Goal: Information Seeking & Learning: Find specific fact

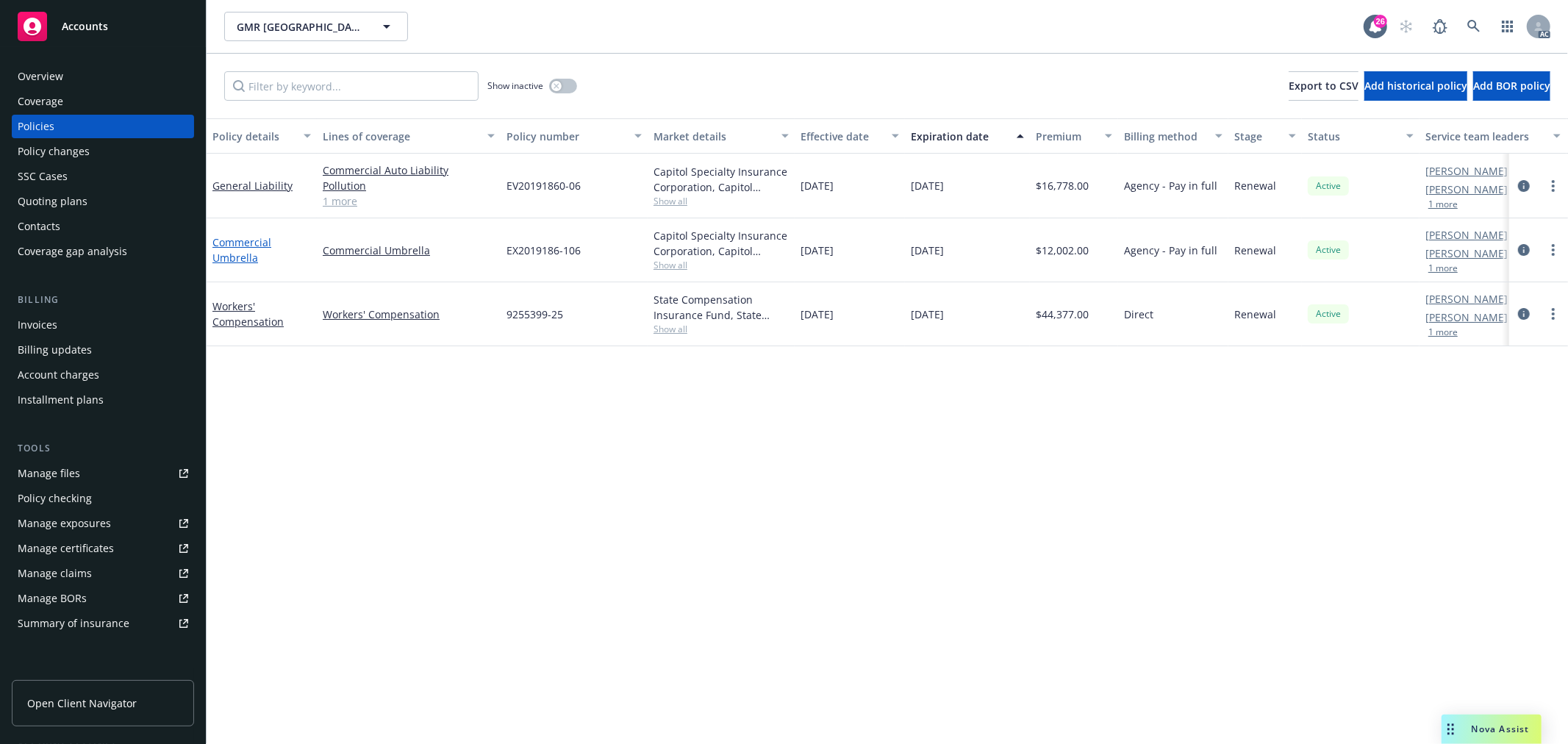
click at [244, 258] on link "Commercial Umbrella" at bounding box center [241, 250] width 59 height 29
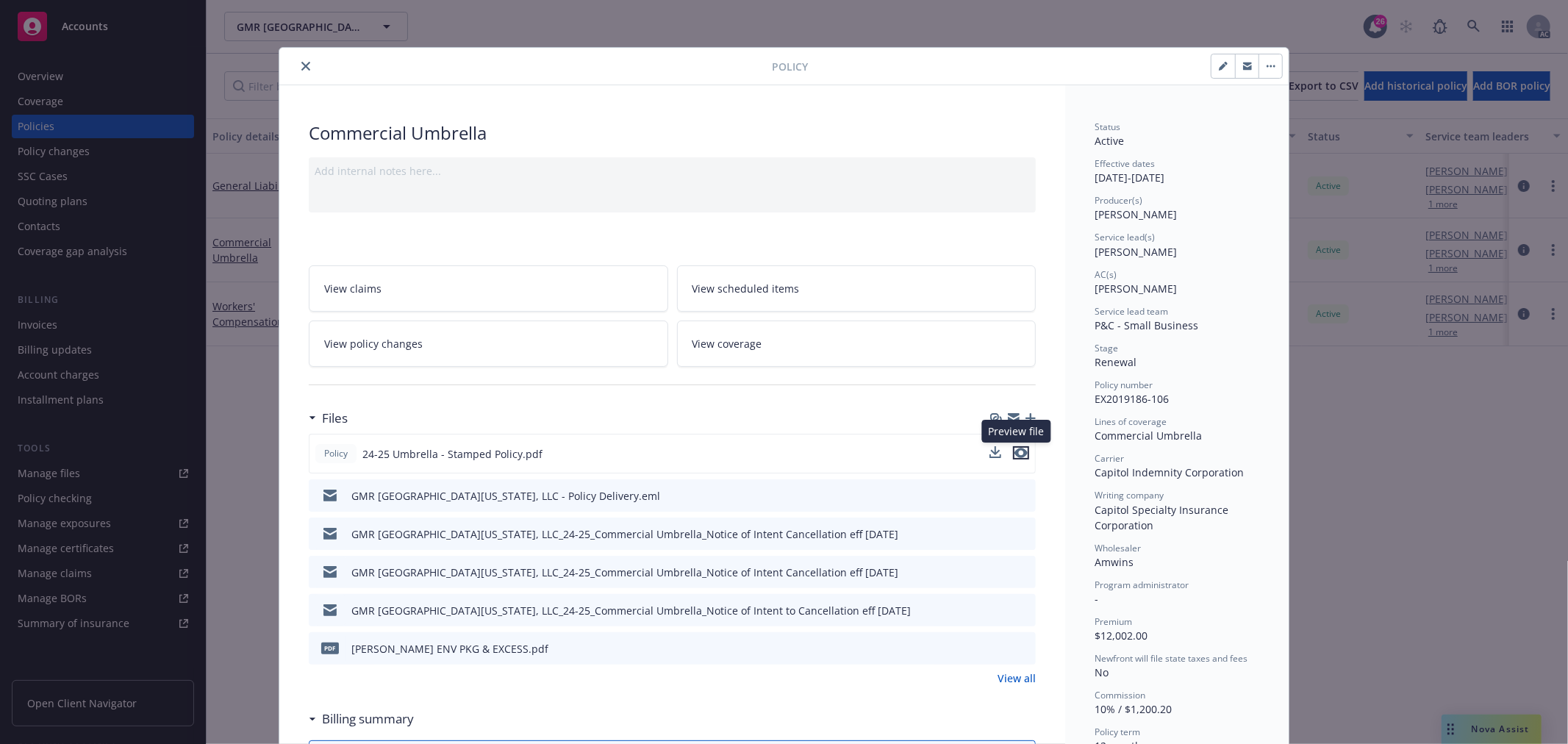
click at [1017, 454] on icon "preview file" at bounding box center [1021, 453] width 13 height 10
click at [424, 353] on link "View policy changes" at bounding box center [488, 343] width 360 height 46
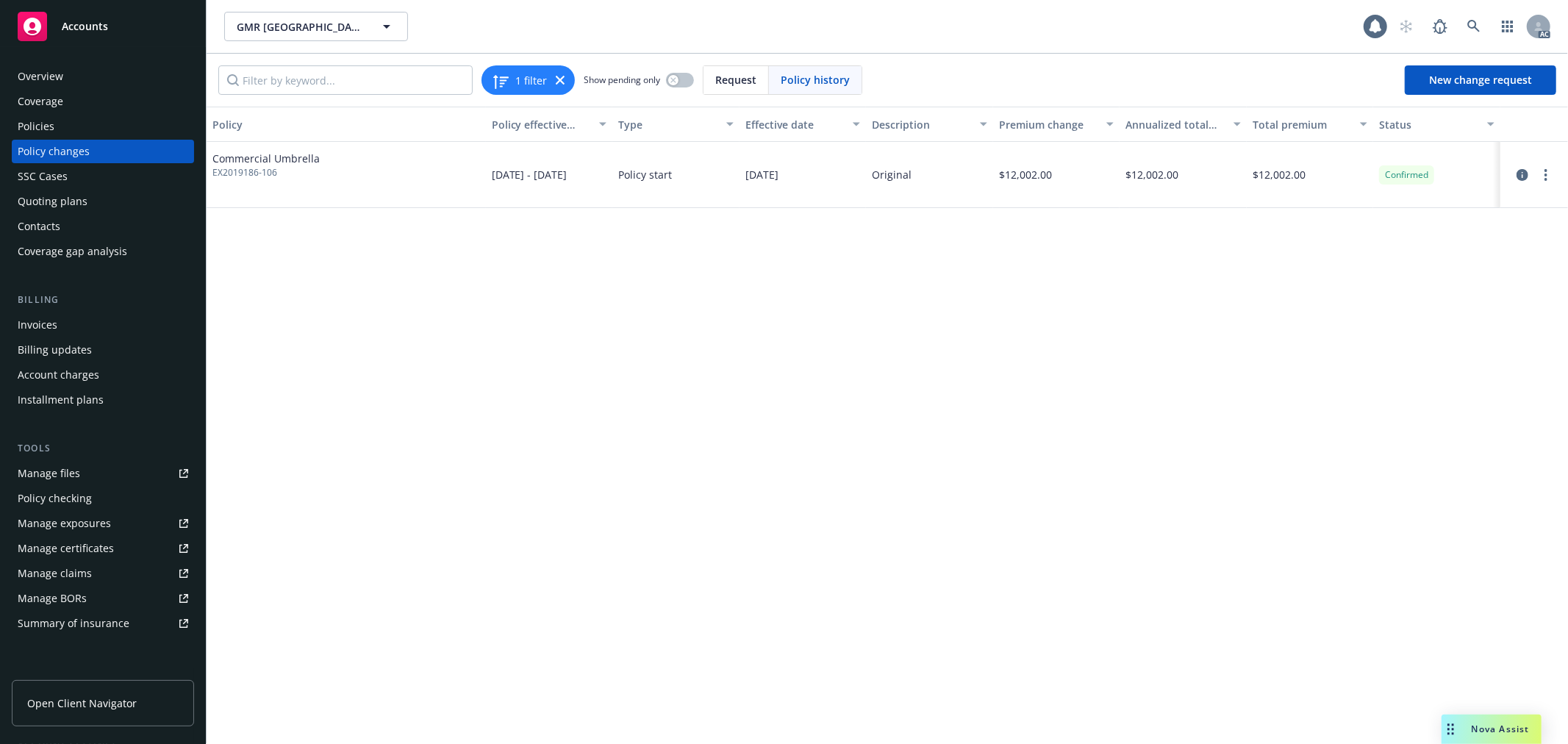
click at [68, 122] on div "Policies" at bounding box center [102, 127] width 170 height 23
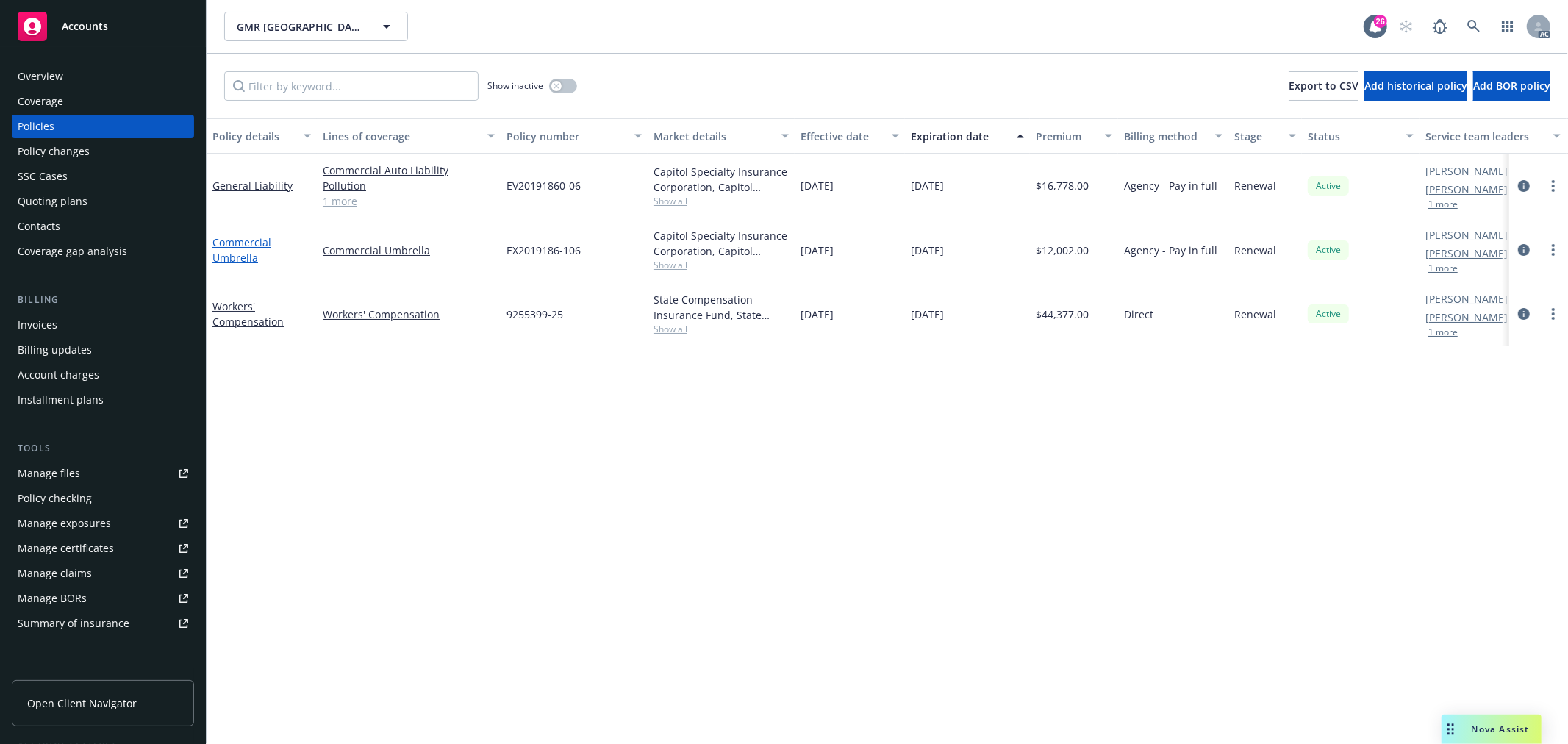
click at [253, 243] on link "Commercial Umbrella" at bounding box center [241, 250] width 59 height 29
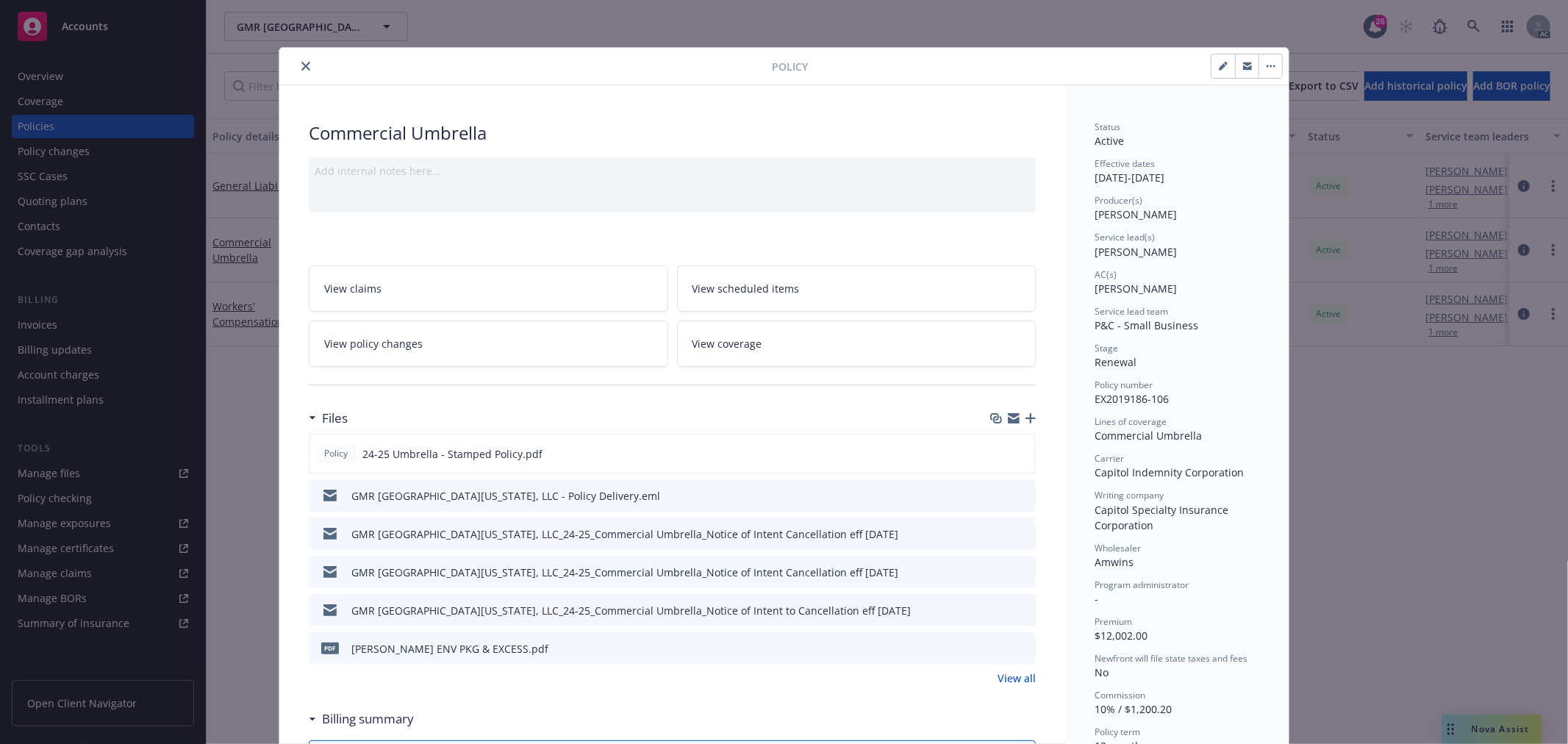
click at [302, 64] on icon "close" at bounding box center [306, 66] width 9 height 9
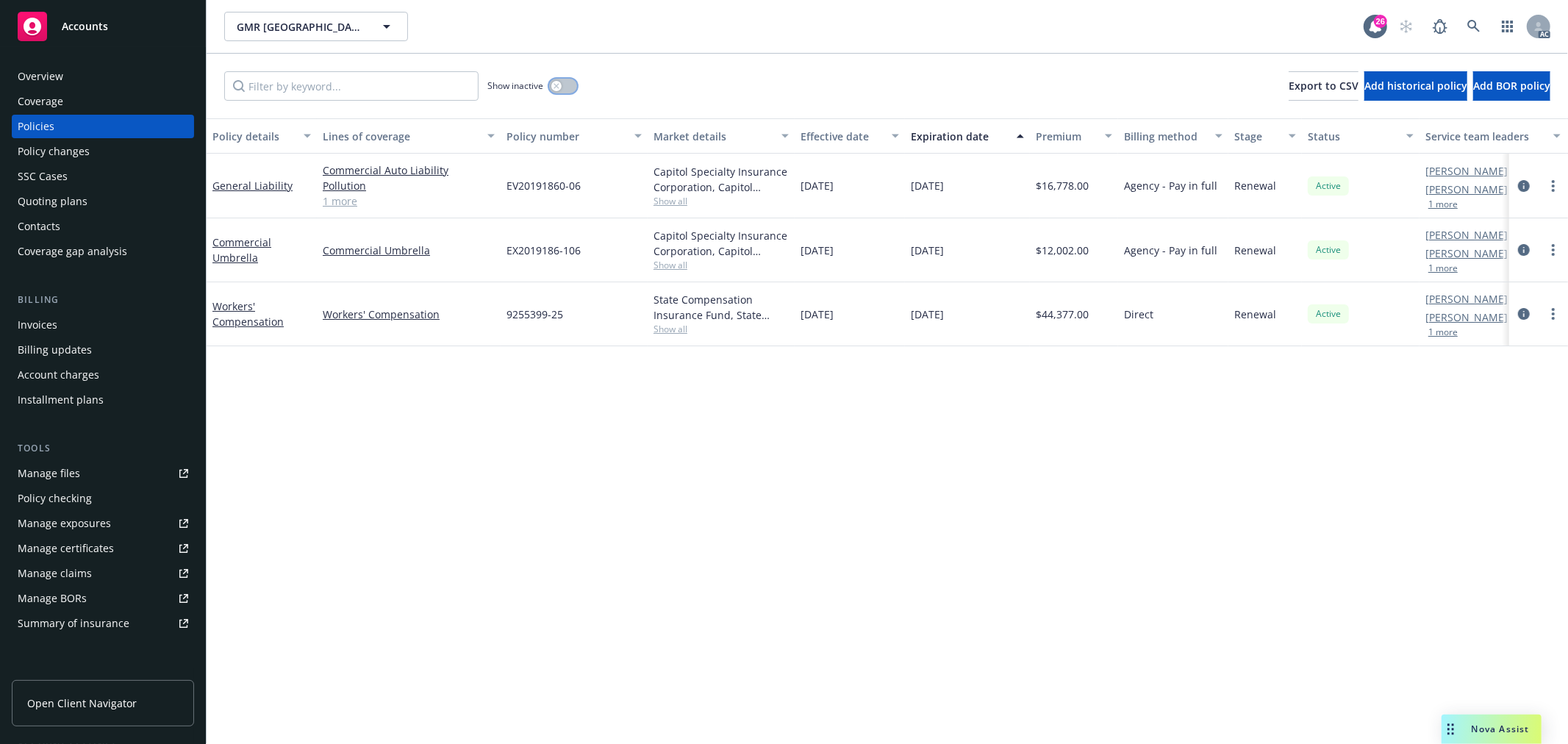
click at [559, 89] on div "button" at bounding box center [557, 86] width 10 height 10
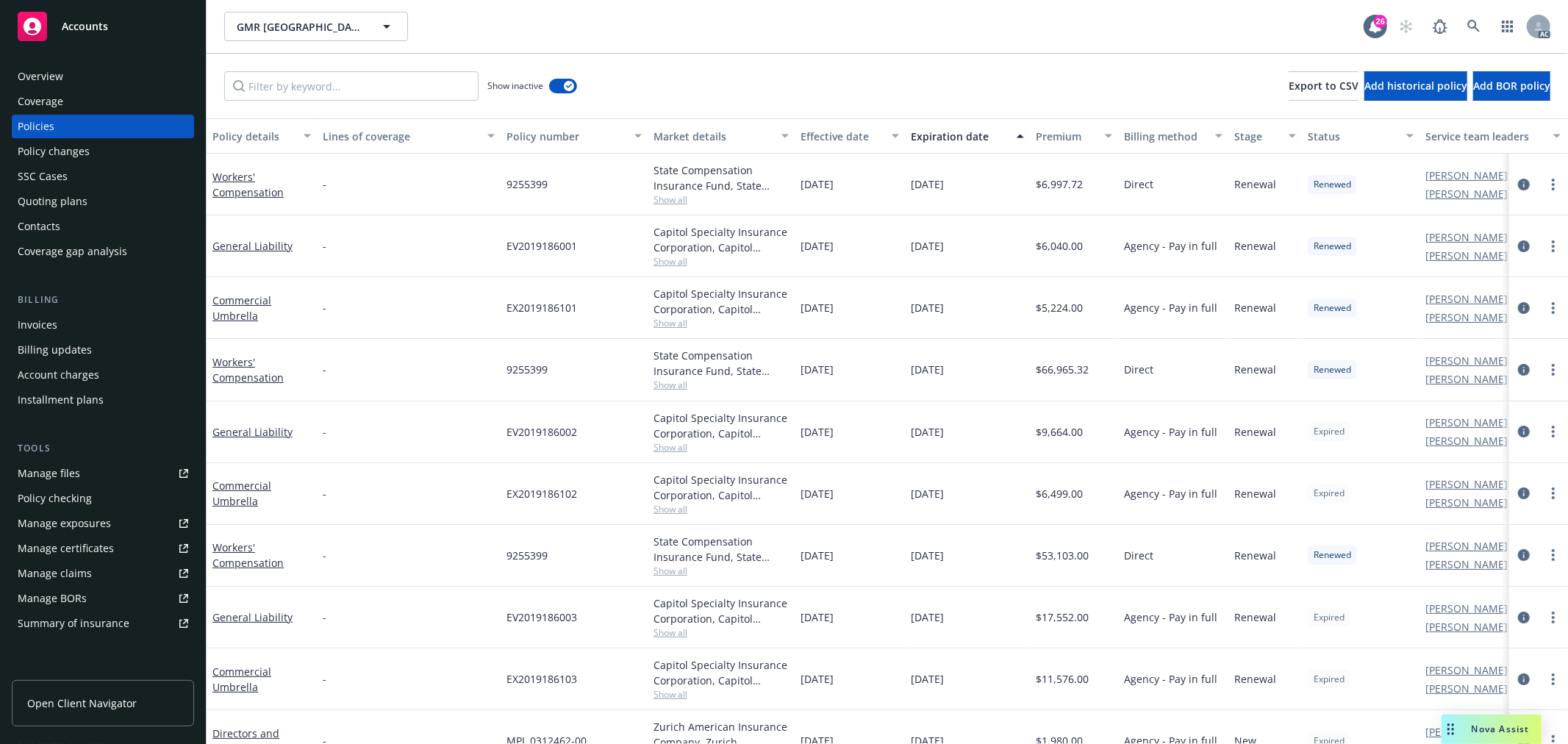
click at [994, 138] on div "Expiration date" at bounding box center [959, 136] width 97 height 15
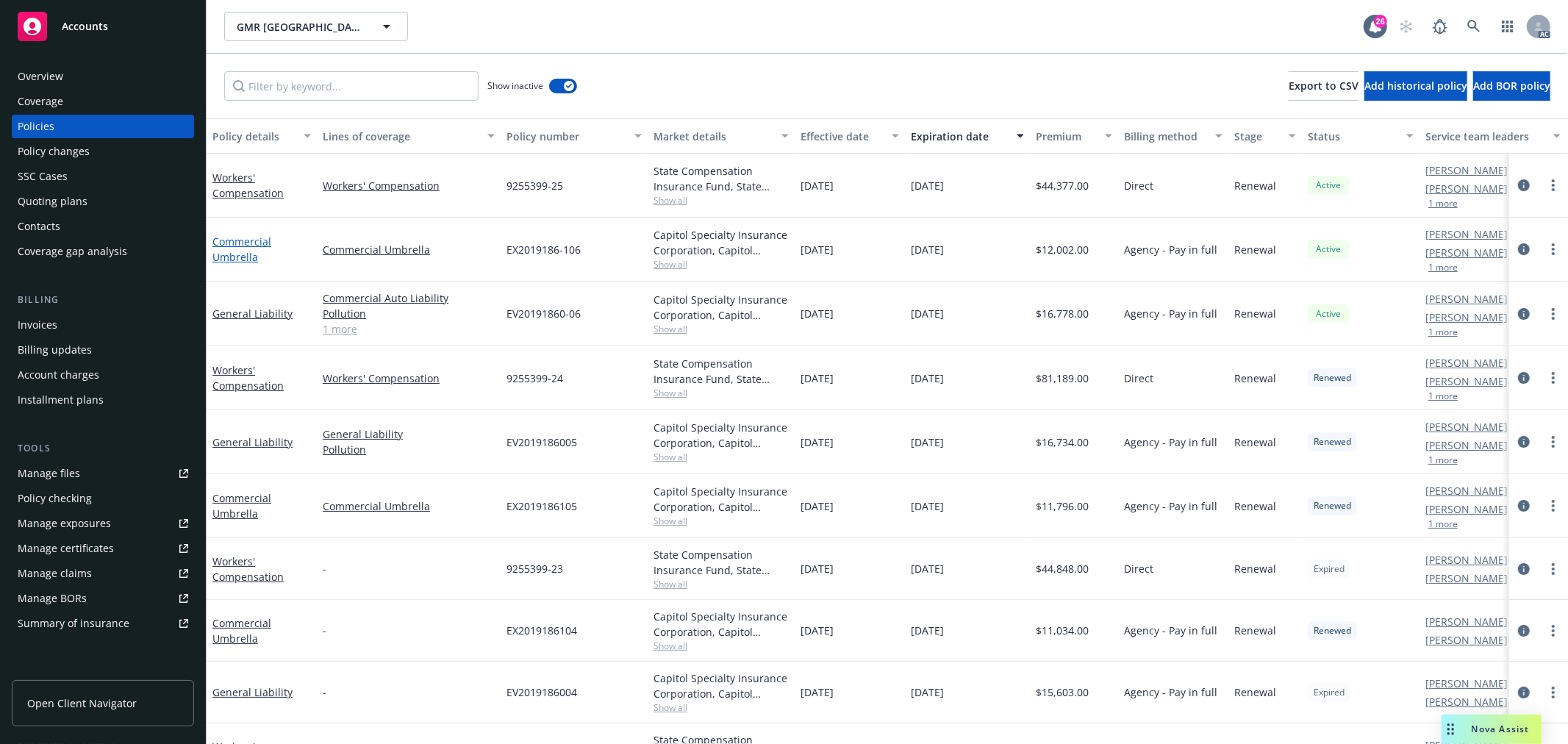
click at [243, 252] on link "Commercial Umbrella" at bounding box center [241, 249] width 59 height 29
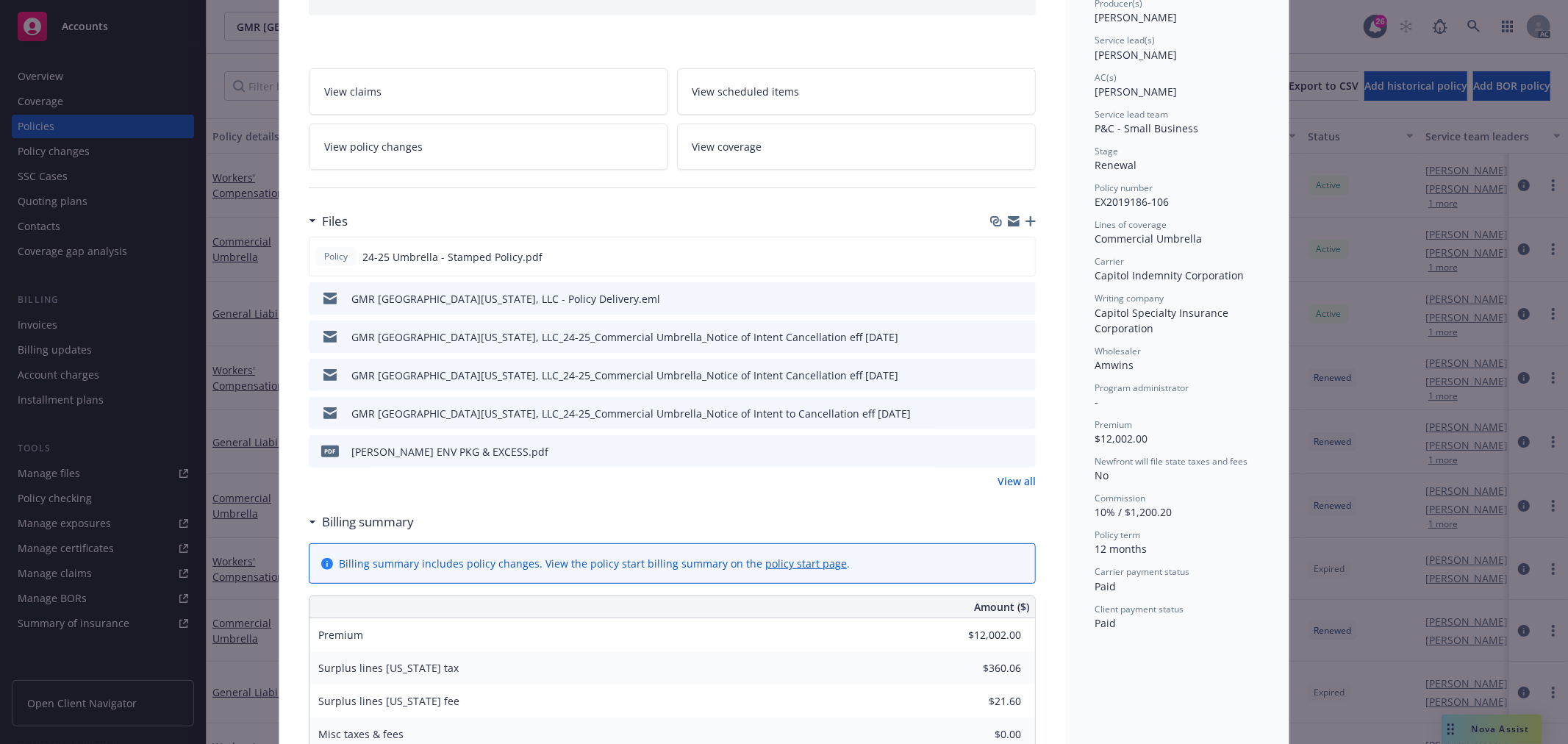
scroll to position [207, 0]
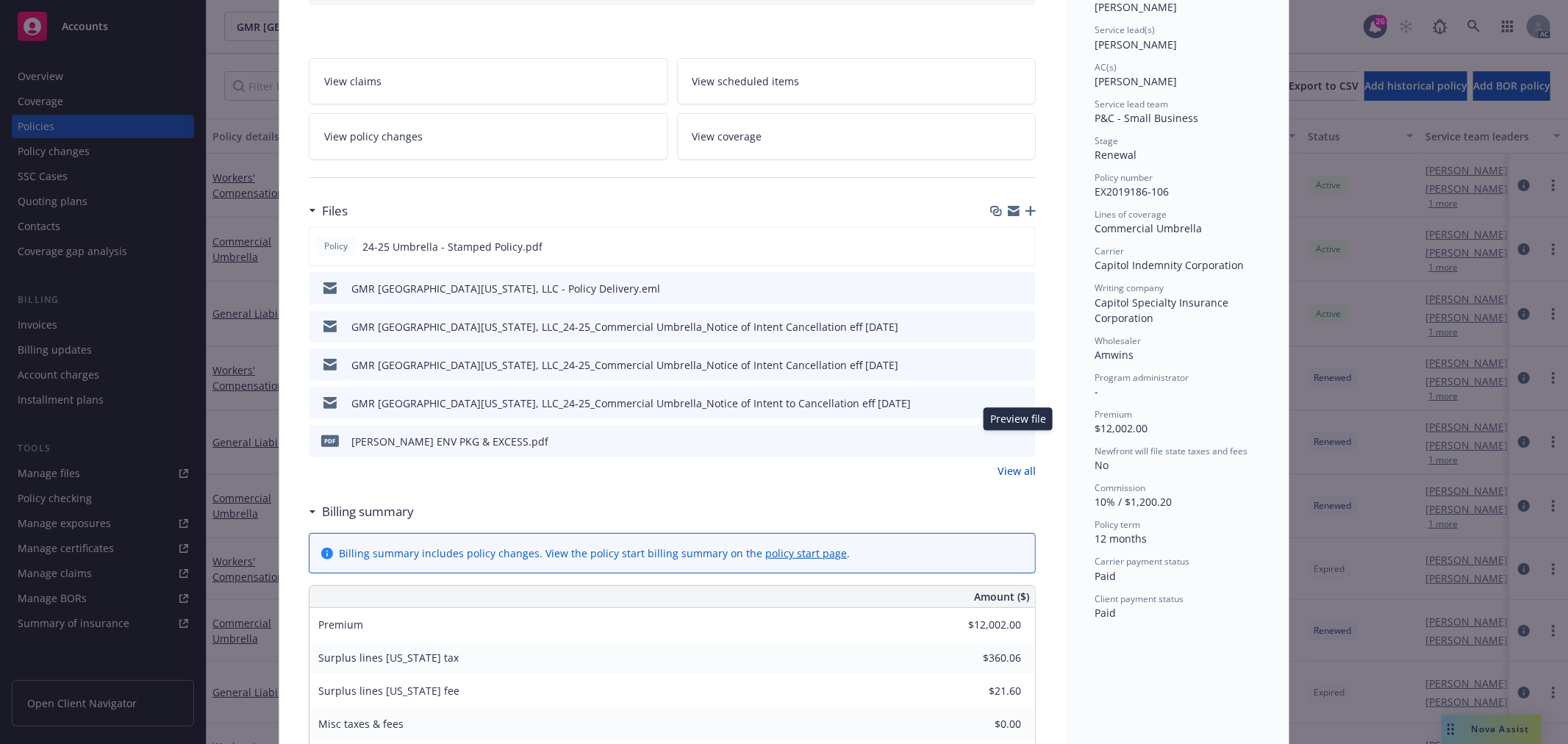
click at [1018, 442] on icon "preview file" at bounding box center [1022, 440] width 13 height 10
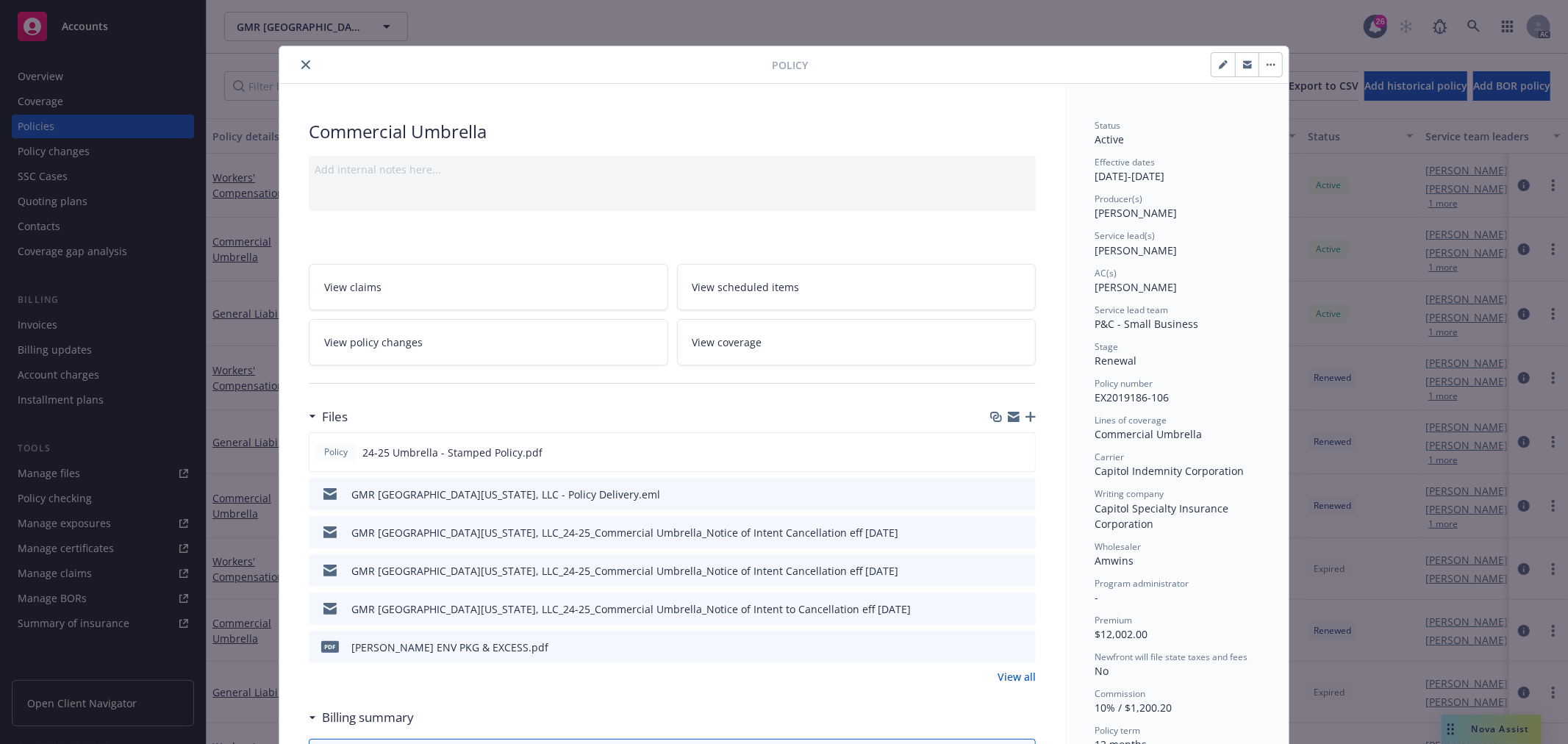
scroll to position [0, 0]
click at [304, 62] on icon "close" at bounding box center [306, 66] width 9 height 9
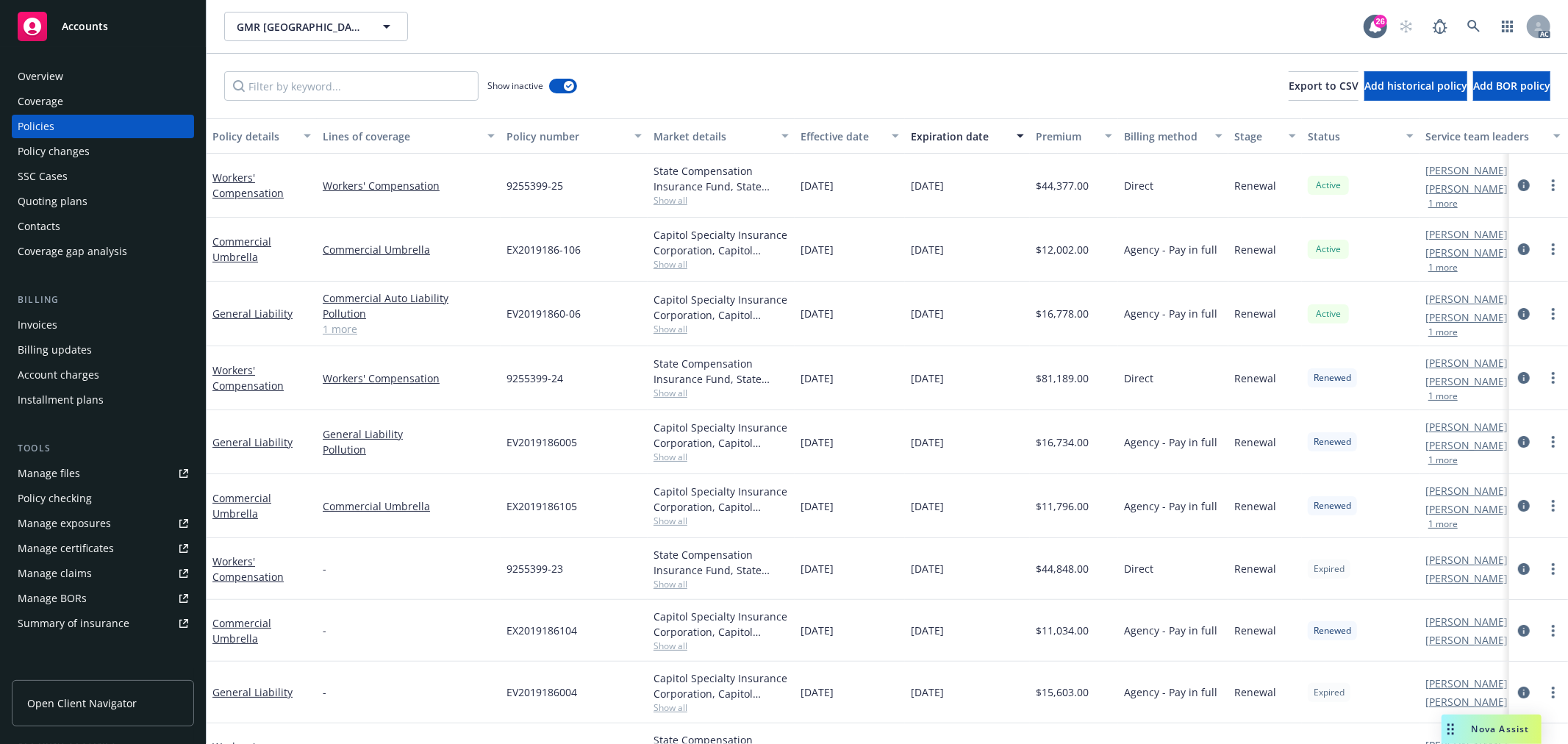
click at [299, 65] on div "Show inactive Export to CSV Add historical policy Add BOR policy" at bounding box center [887, 86] width 1362 height 65
click at [549, 89] on button "button" at bounding box center [563, 86] width 28 height 15
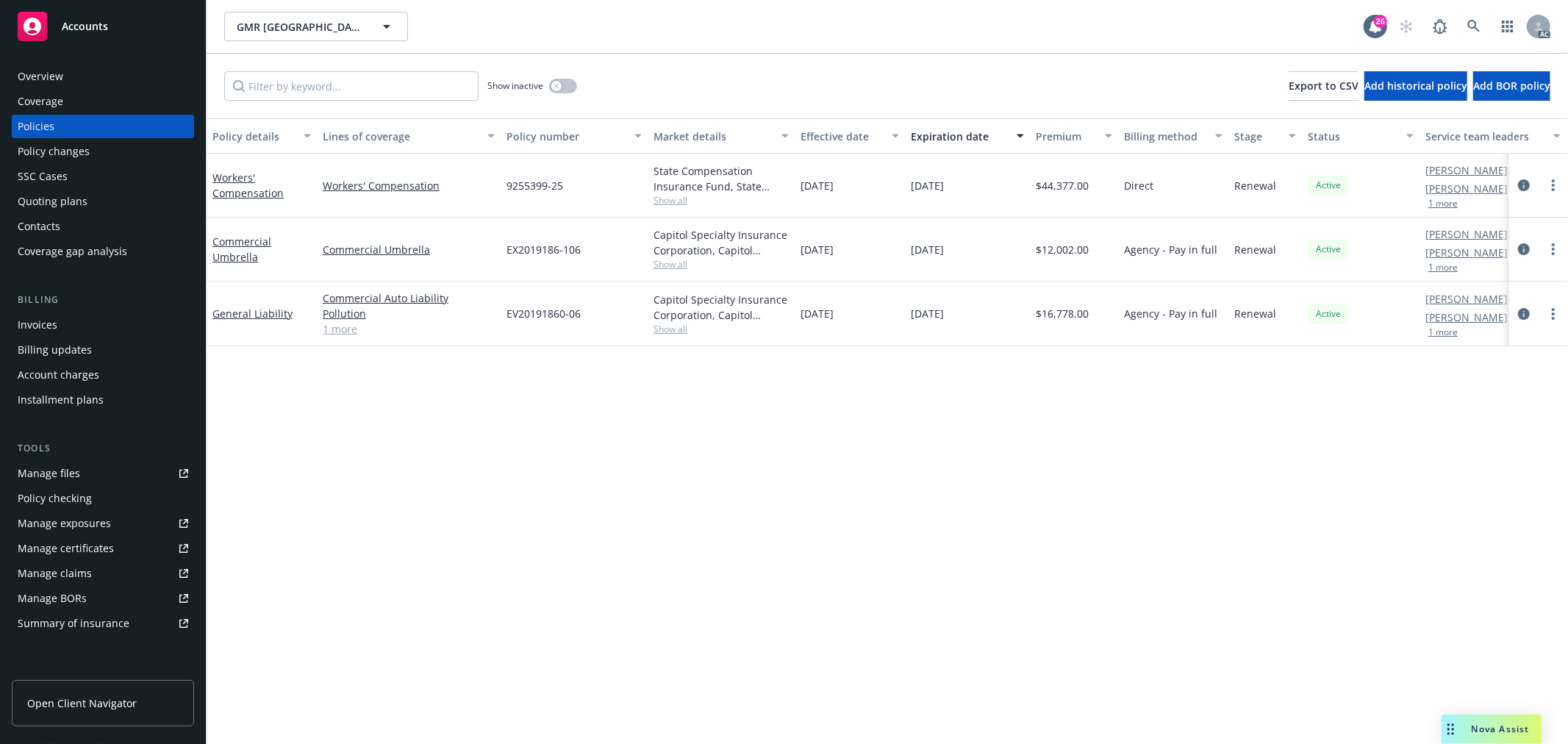
click at [342, 331] on link "1 more" at bounding box center [408, 329] width 172 height 15
drag, startPoint x: 802, startPoint y: 184, endPoint x: 964, endPoint y: 181, distance: 162.0
click at [964, 181] on div "Workers' Compensation Workers' Compensation 9255399-25 State Compensation Insur…" at bounding box center [916, 185] width 1419 height 64
copy div "[DATE] [DATE]"
